Goal: Task Accomplishment & Management: Use online tool/utility

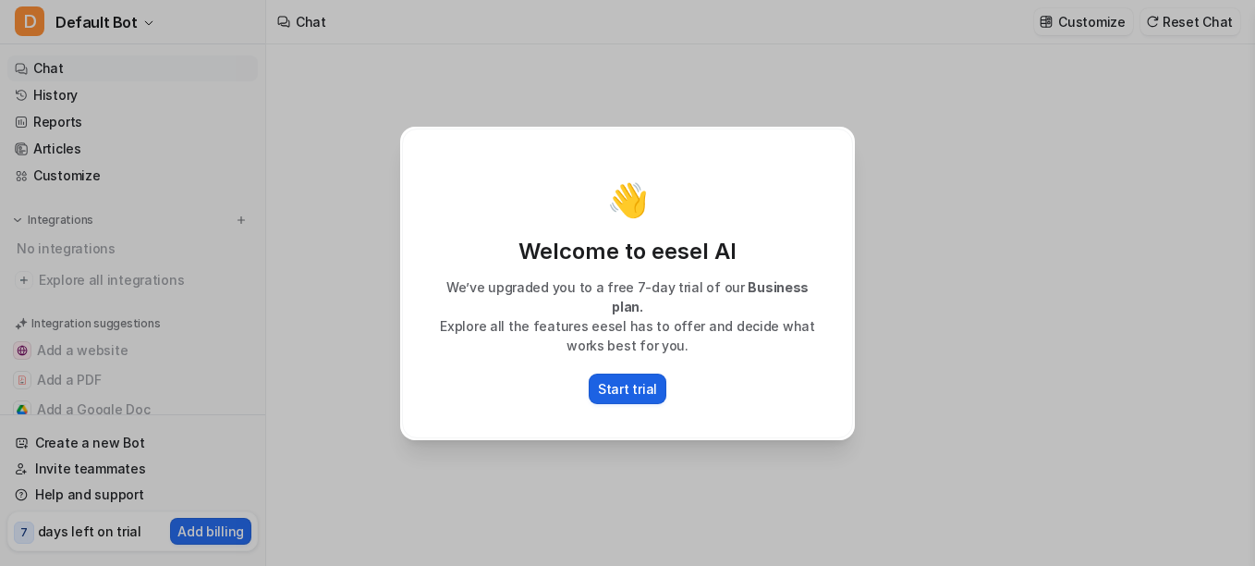
type textarea "**********"
click at [635, 379] on p "Start trial" at bounding box center [627, 388] width 59 height 19
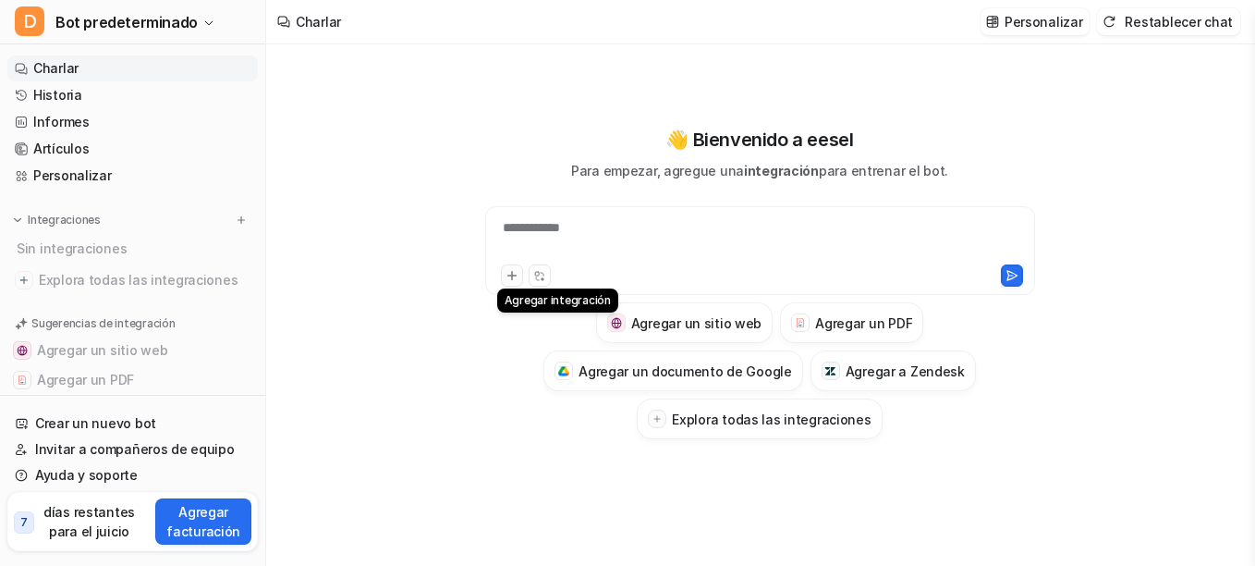
click at [515, 274] on icon at bounding box center [511, 275] width 13 height 13
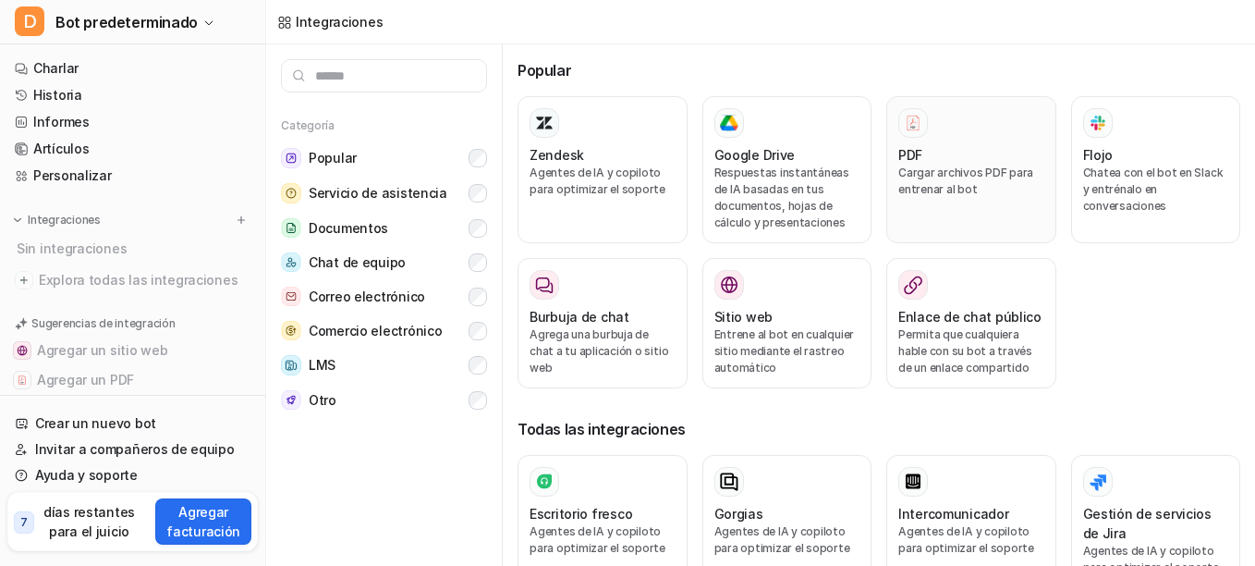
click at [915, 193] on p "Cargar archivos PDF para entrenar al bot" at bounding box center [971, 180] width 146 height 33
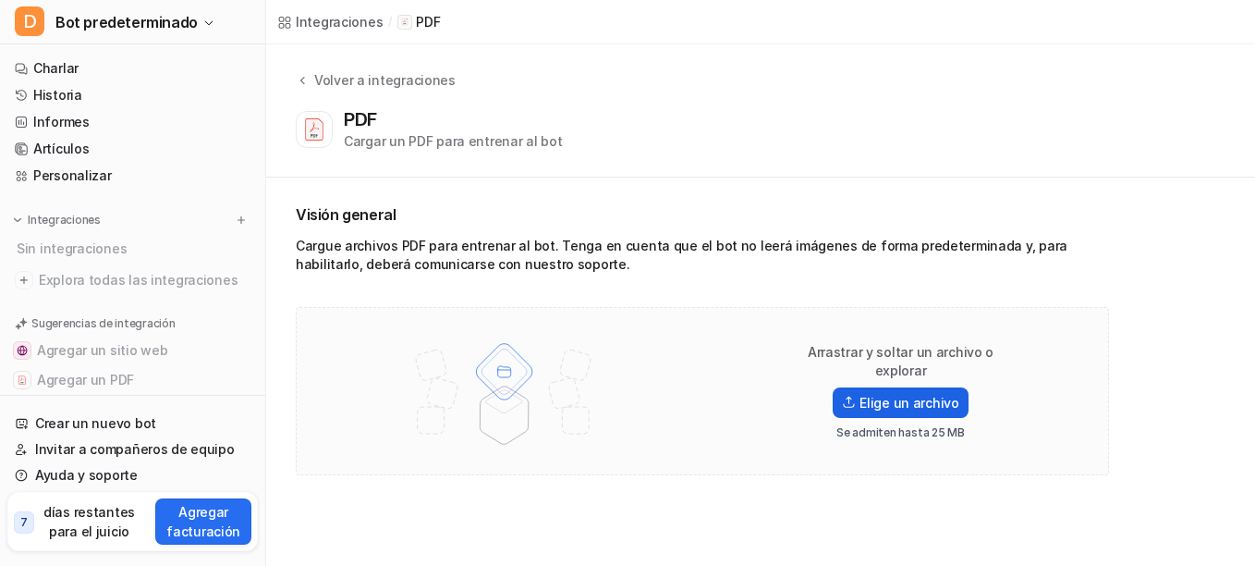
click at [900, 397] on font "Elige un archivo" at bounding box center [909, 402] width 100 height 19
click at [0, 0] on input "Elige un archivo" at bounding box center [0, 0] width 0 height 0
click at [414, 421] on img at bounding box center [504, 390] width 241 height 129
click at [885, 393] on font "Elige un archivo" at bounding box center [909, 402] width 100 height 19
click at [0, 0] on input "Elige un archivo" at bounding box center [0, 0] width 0 height 0
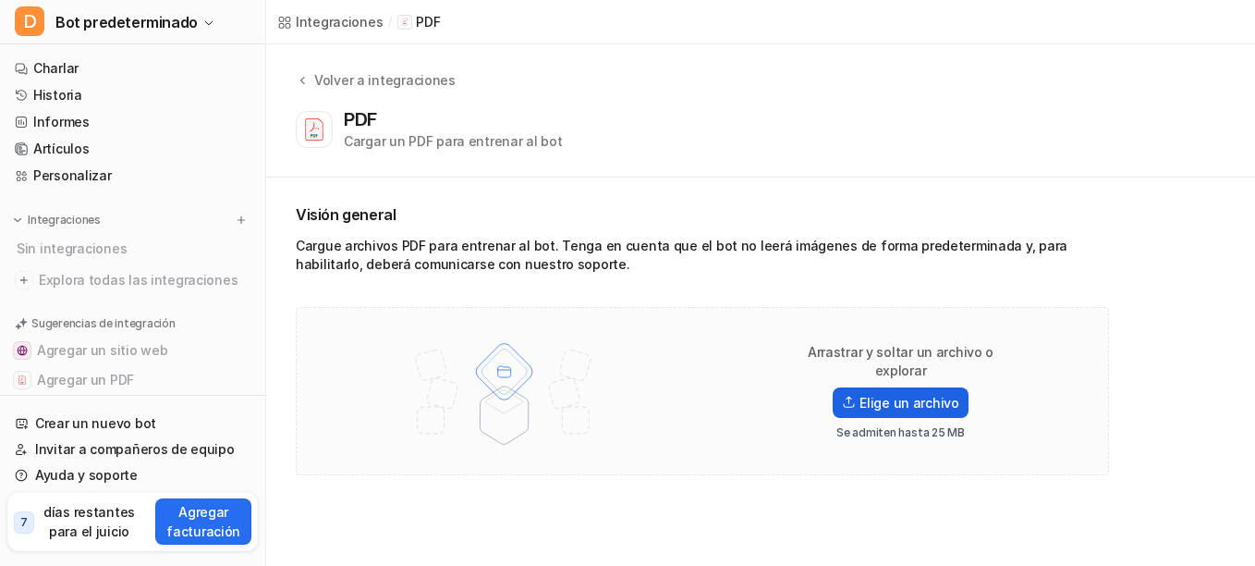
click at [882, 396] on font "Elige un archivo" at bounding box center [909, 402] width 100 height 19
click at [0, 0] on input "Elige un archivo" at bounding box center [0, 0] width 0 height 0
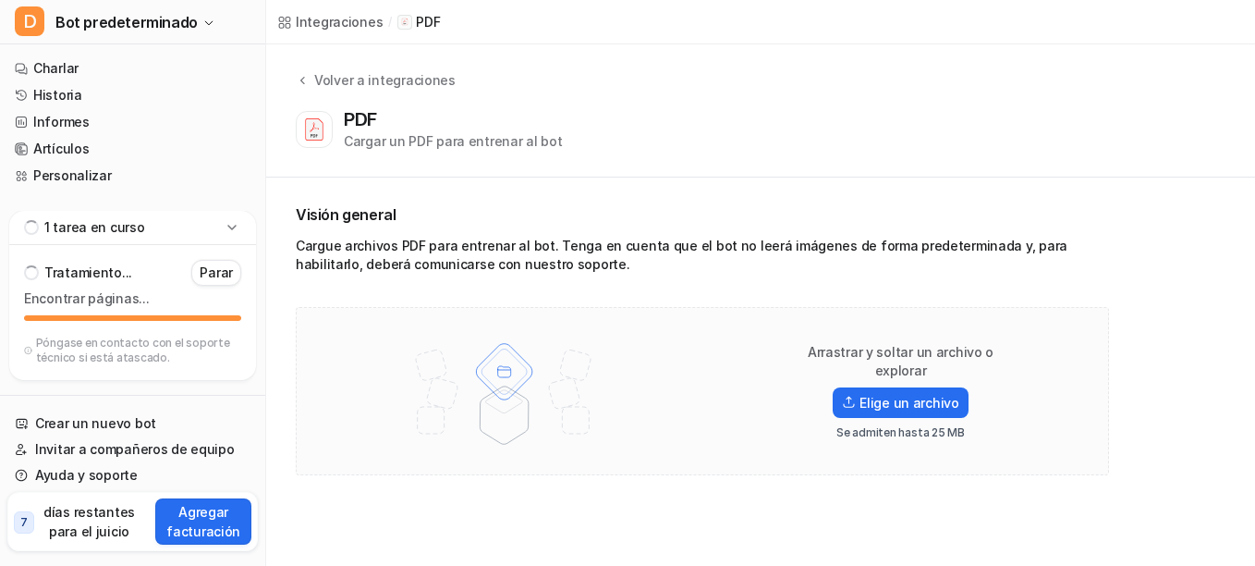
click at [230, 224] on icon at bounding box center [232, 227] width 18 height 18
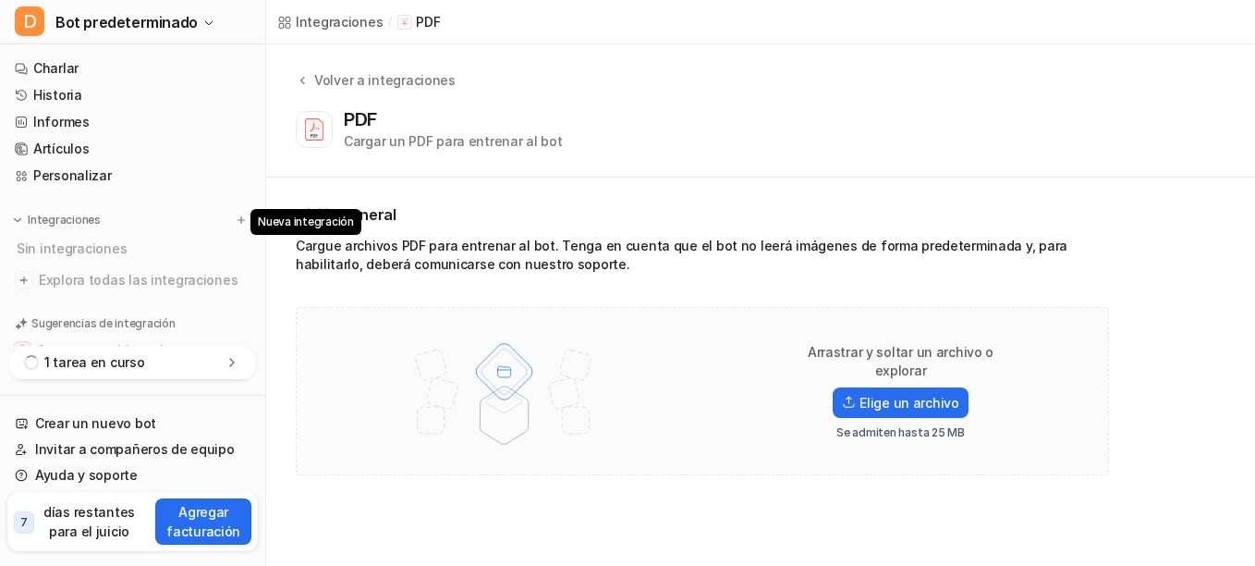
click at [235, 224] on img at bounding box center [241, 219] width 13 height 13
click at [222, 359] on div "1 tarea en curso" at bounding box center [132, 363] width 247 height 34
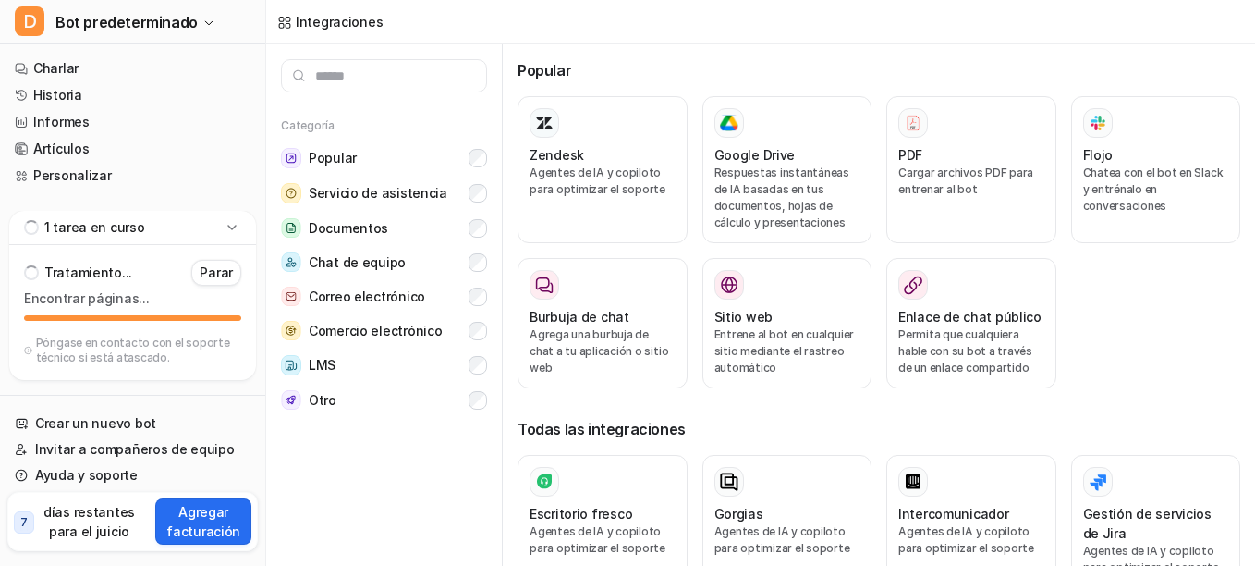
click at [144, 285] on div "Tratamiento... Parar" at bounding box center [132, 273] width 217 height 26
click at [91, 226] on p "1 tarea en curso" at bounding box center [94, 227] width 101 height 18
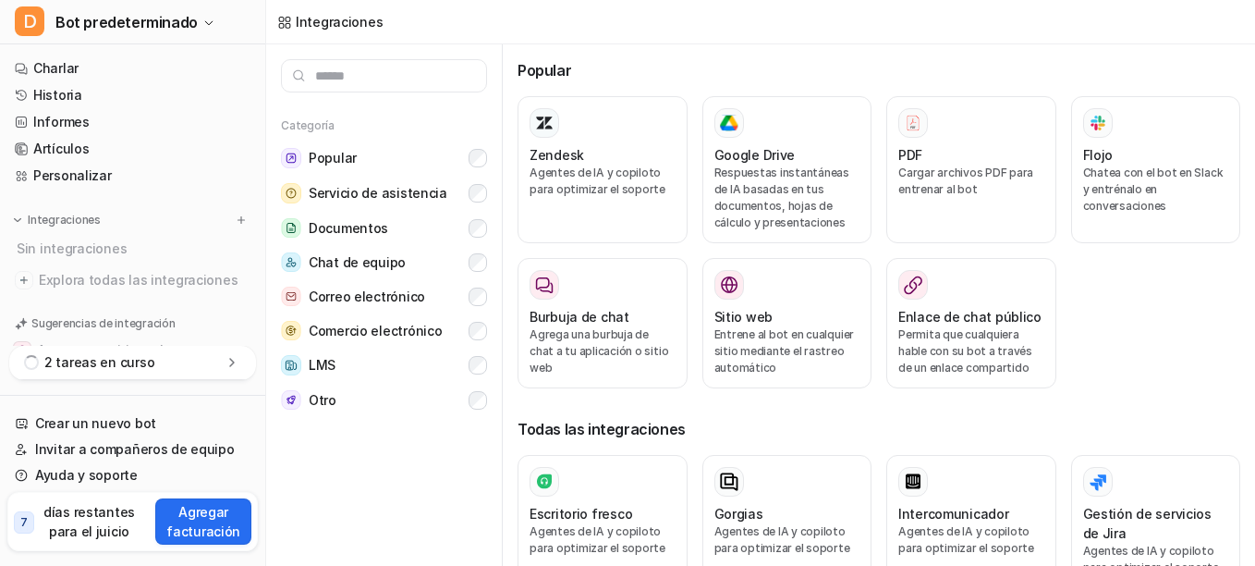
click at [103, 374] on div "2 tareas en curso" at bounding box center [132, 363] width 247 height 34
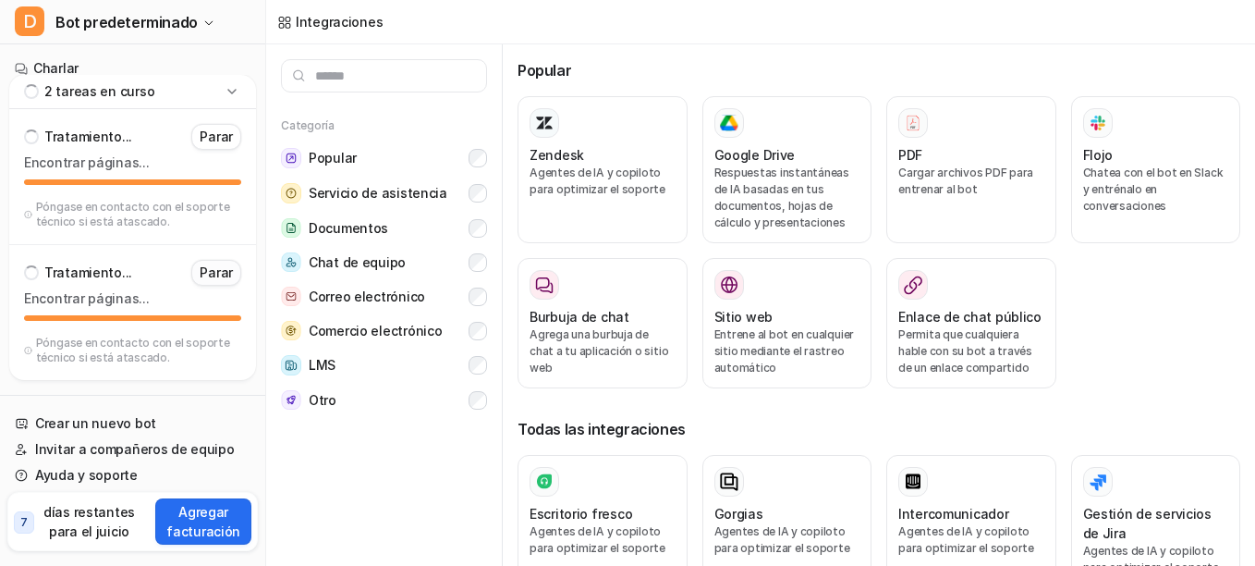
click at [225, 278] on p "Parar" at bounding box center [216, 272] width 33 height 18
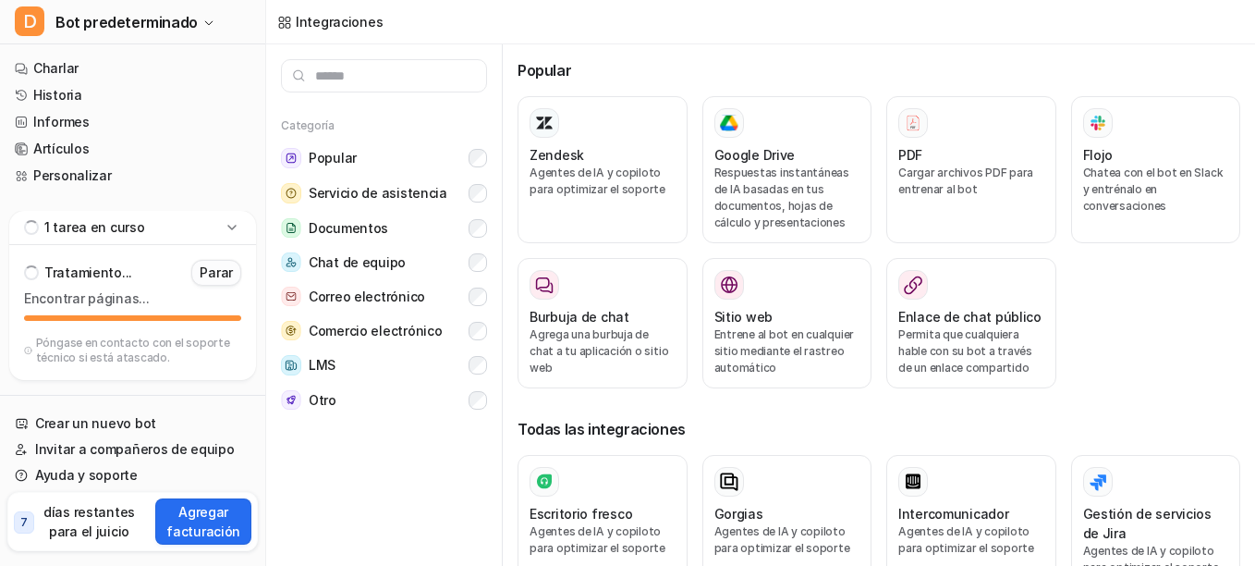
click at [222, 275] on p "Parar" at bounding box center [216, 272] width 33 height 18
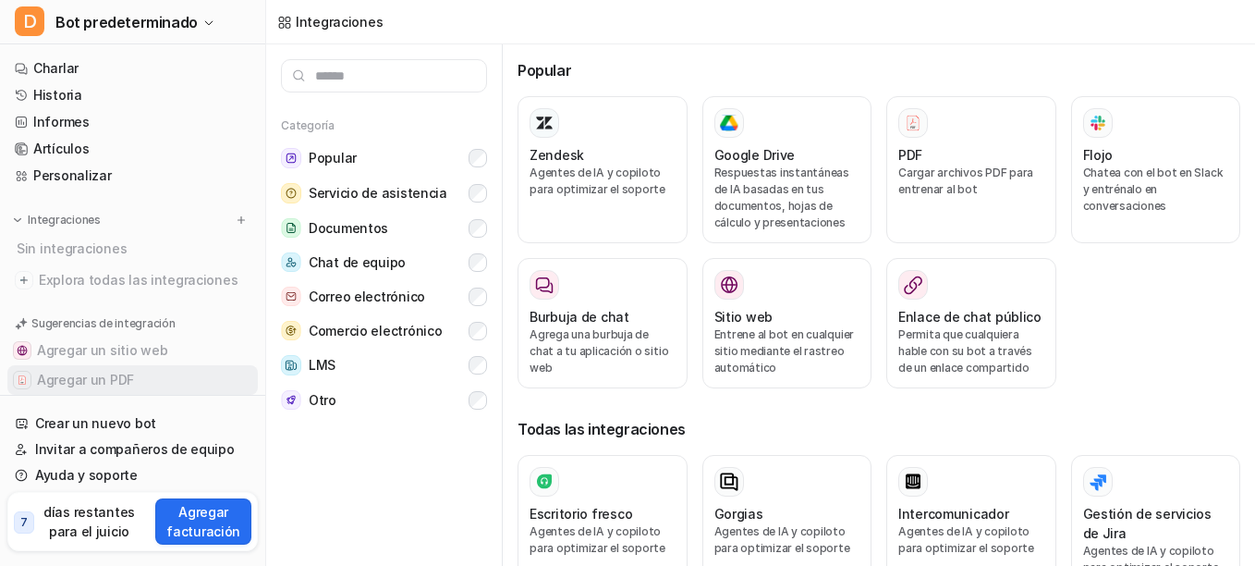
click at [199, 383] on button "Agregar un PDF" at bounding box center [132, 380] width 250 height 30
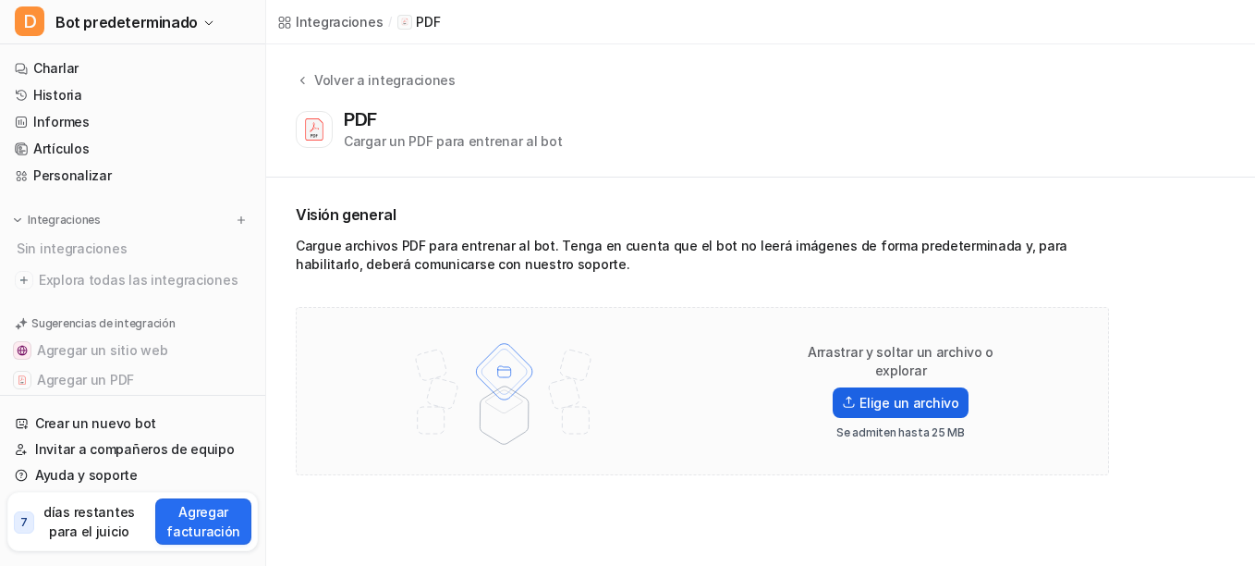
click at [870, 403] on label "Elige un archivo" at bounding box center [901, 402] width 136 height 30
click at [0, 0] on input "Elige un archivo" at bounding box center [0, 0] width 0 height 0
click at [866, 396] on font "Elige un archivo" at bounding box center [909, 402] width 100 height 19
click at [0, 0] on input "Elige un archivo" at bounding box center [0, 0] width 0 height 0
